Goal: Navigation & Orientation: Find specific page/section

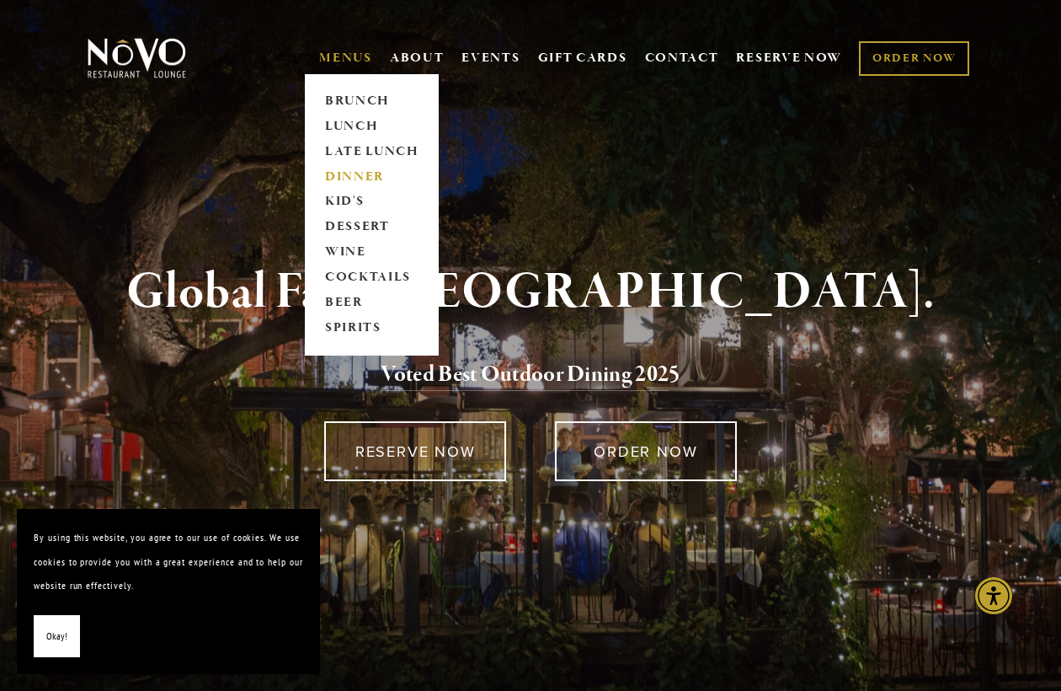
click at [350, 176] on link "DINNER" at bounding box center [371, 176] width 105 height 25
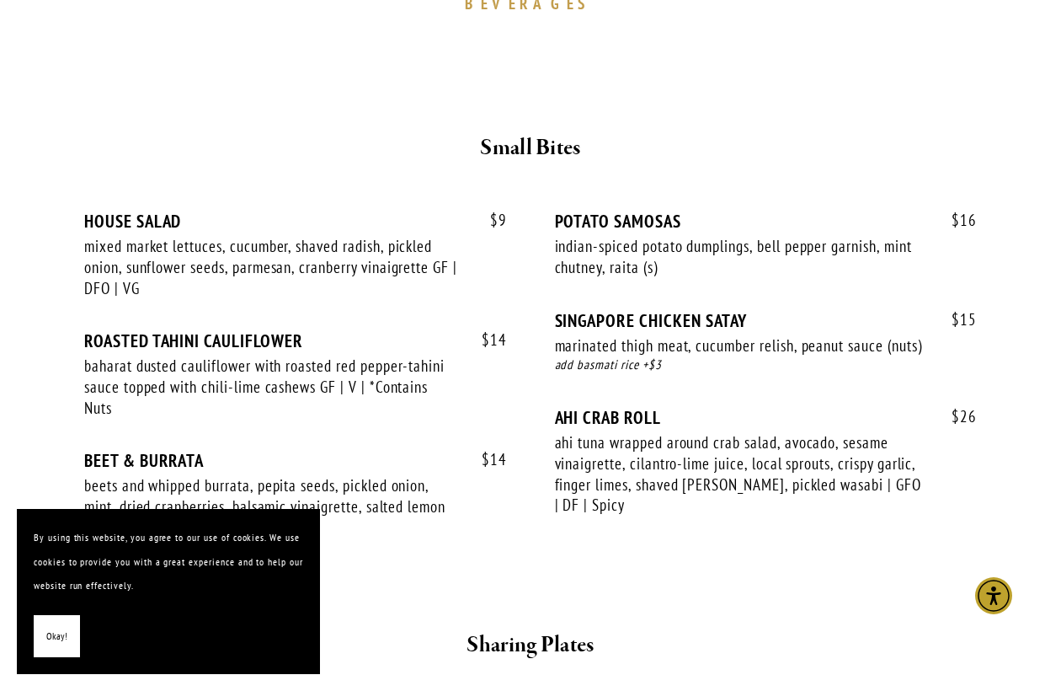
scroll to position [611, 0]
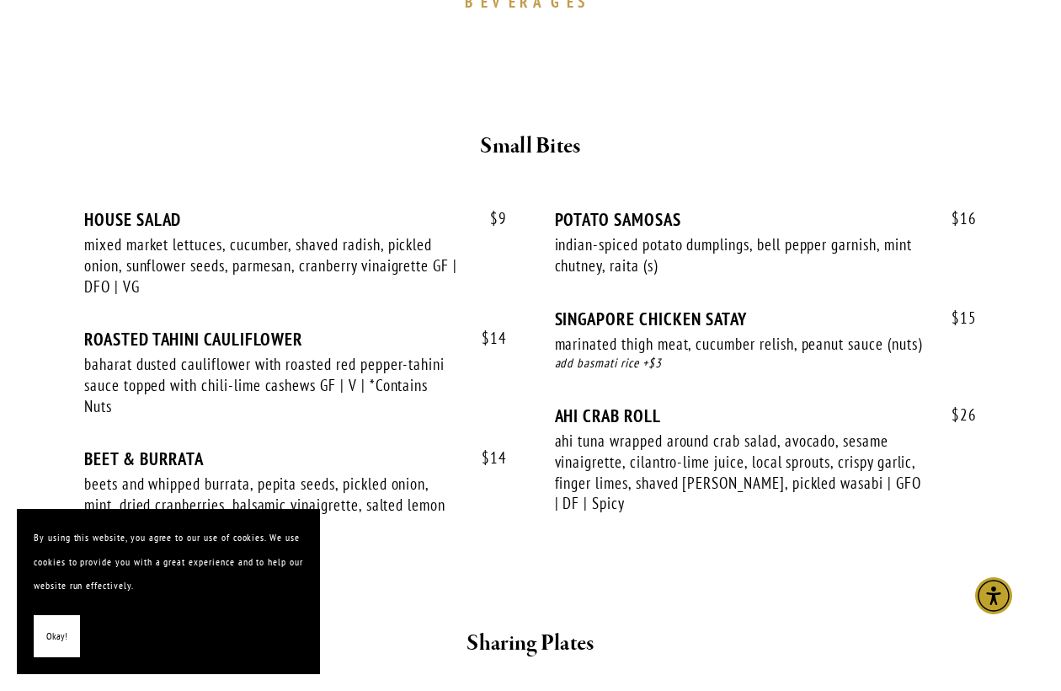
click at [51, 638] on span "Okay!" at bounding box center [56, 636] width 21 height 24
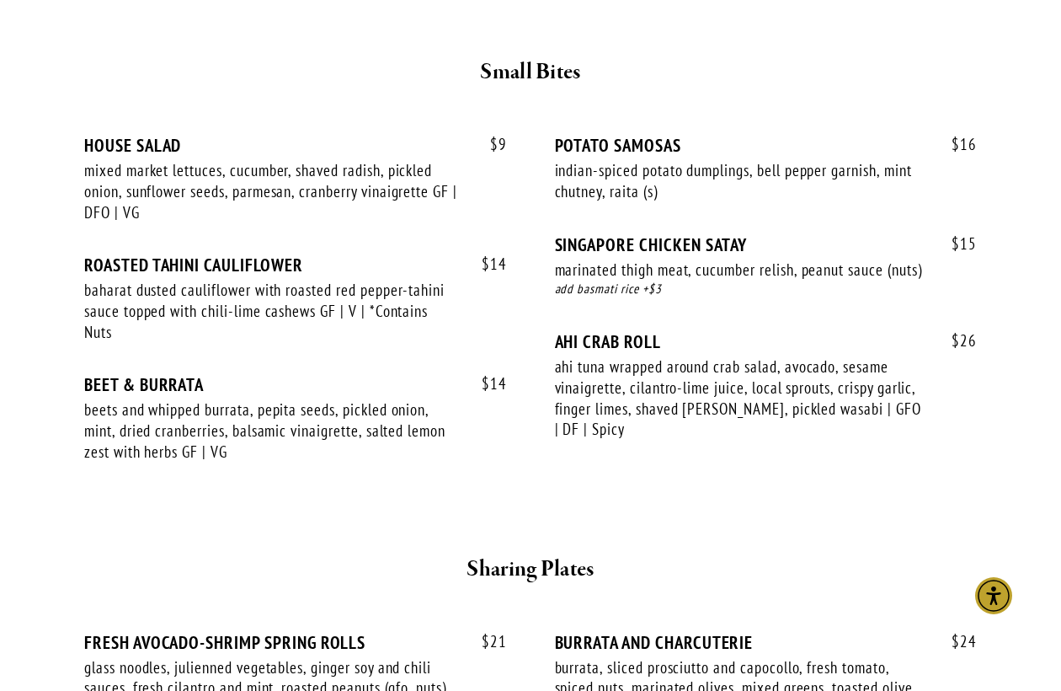
scroll to position [0, 0]
